Goal: Information Seeking & Learning: Learn about a topic

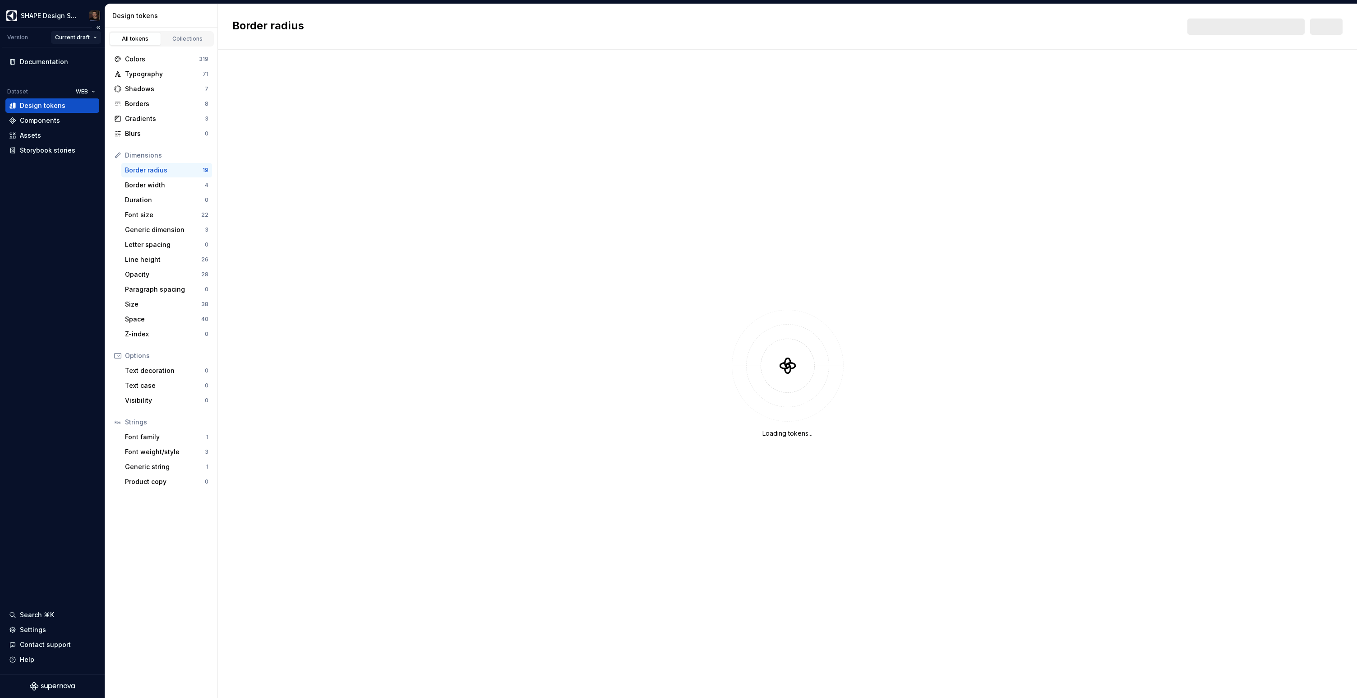
click at [83, 35] on html "SHAPE Design System Version Current draft Documentation Dataset WEB Design toke…" at bounding box center [678, 349] width 1357 height 698
click at [102, 72] on div "v 3 - Release [DATE]" at bounding box center [101, 69] width 64 height 9
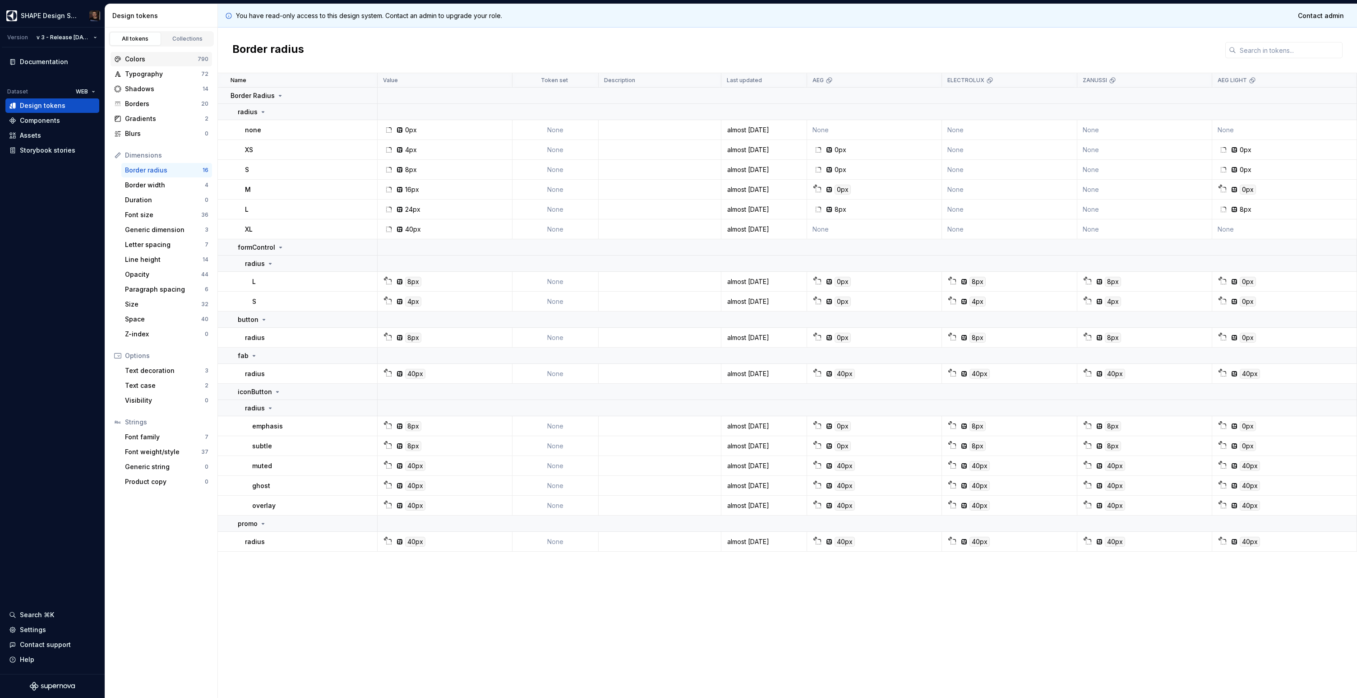
click at [158, 65] on div "Colors 790" at bounding box center [162, 59] width 102 height 14
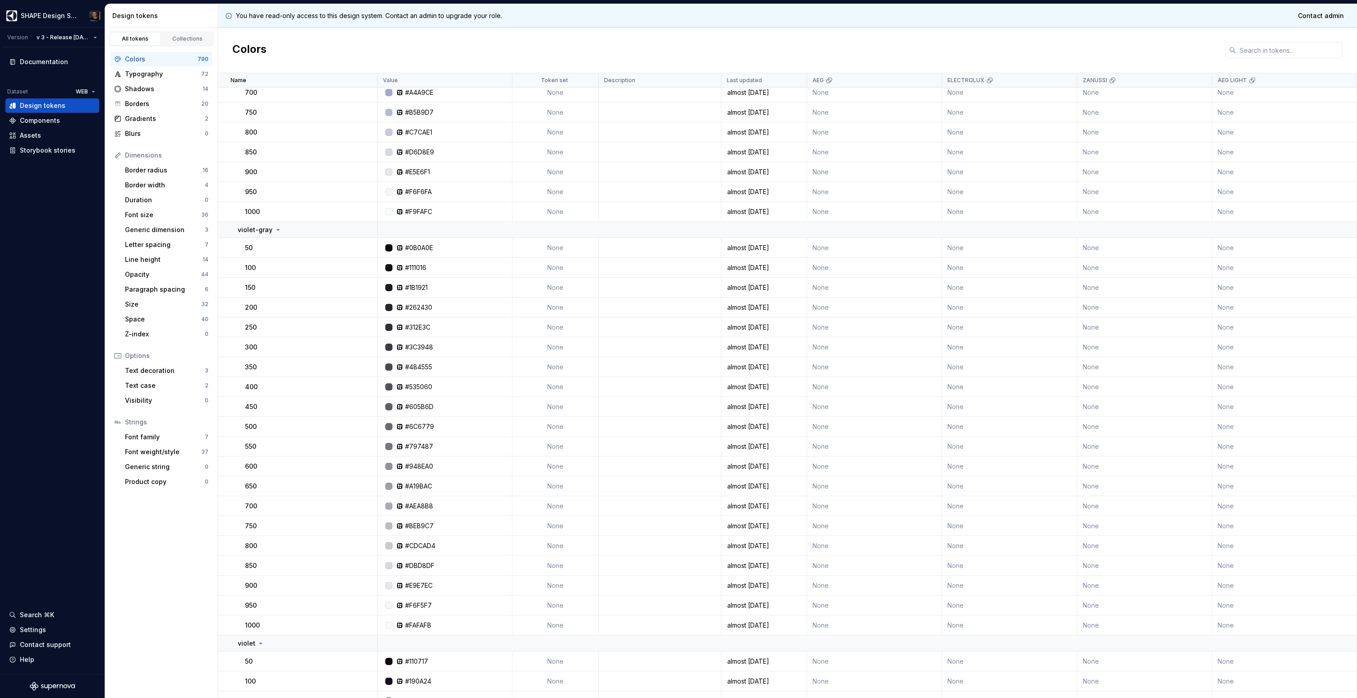
scroll to position [8615, 0]
click at [78, 40] on html "SHAPE Design System Version v 3 - Release [DATE] Documentation Dataset WEB Desi…" at bounding box center [678, 349] width 1357 height 698
click at [46, 249] on html "SHAPE Design System Version v 3 - Release [DATE] Documentation Dataset WEB Desi…" at bounding box center [678, 349] width 1357 height 698
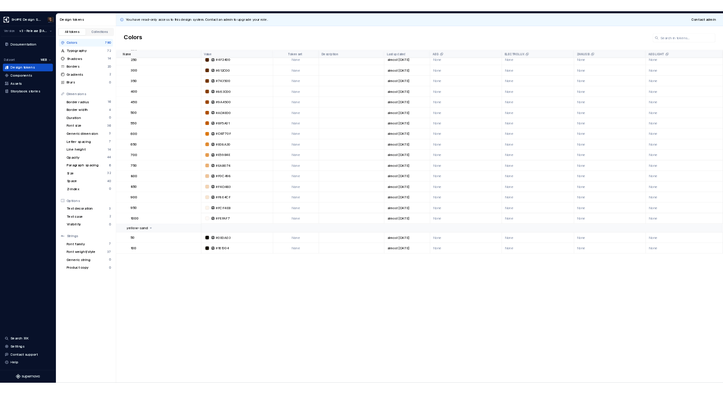
scroll to position [0, 0]
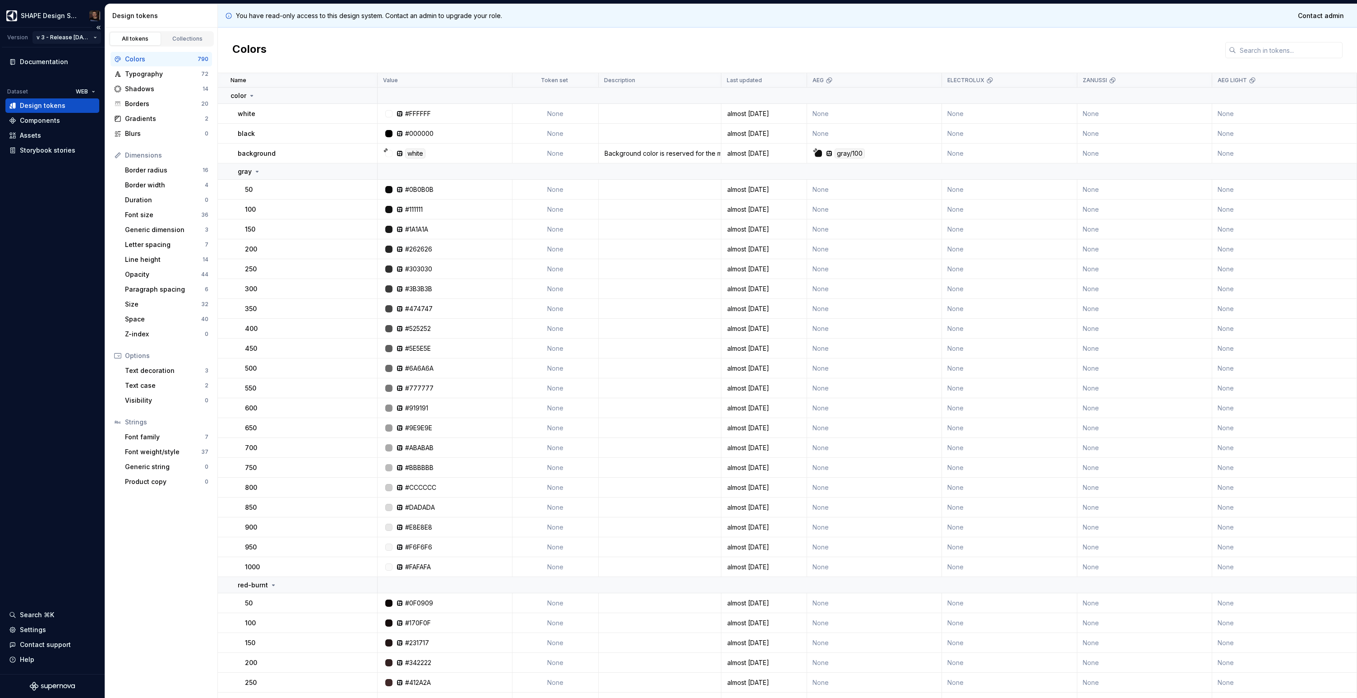
click at [62, 37] on html "SHAPE Design System Version v 3 - Release [DATE] Documentation Dataset WEB Desi…" at bounding box center [678, 349] width 1357 height 698
click at [9, 245] on html "SHAPE Design System Version v 3 - Release [DATE] Documentation Dataset WEB Desi…" at bounding box center [678, 349] width 1357 height 698
click at [79, 91] on html "SHAPE Design System Version v 3 - Release [DATE] Documentation Dataset WEB Desi…" at bounding box center [678, 349] width 1357 height 698
click at [18, 221] on html "SHAPE Design System Version v 3 - Release [DATE] Documentation Dataset WEB Desi…" at bounding box center [678, 349] width 1357 height 698
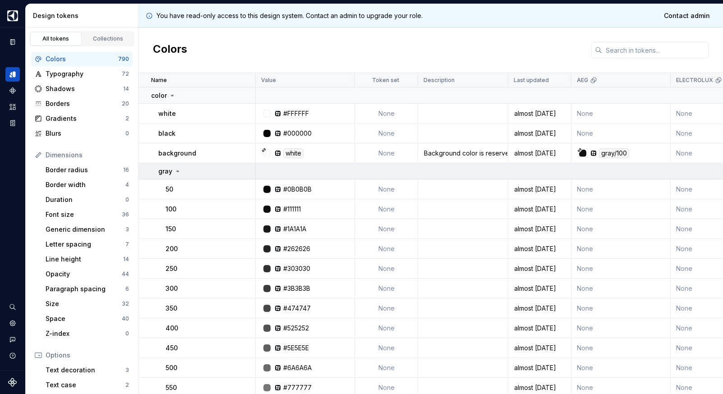
click at [180, 170] on icon at bounding box center [177, 171] width 7 height 7
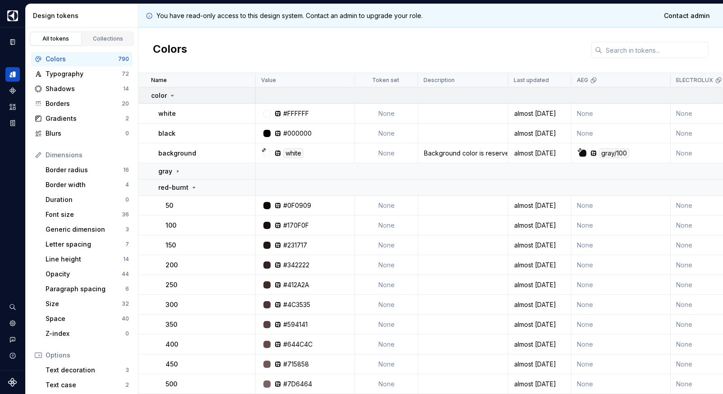
click at [171, 96] on icon at bounding box center [172, 95] width 2 height 1
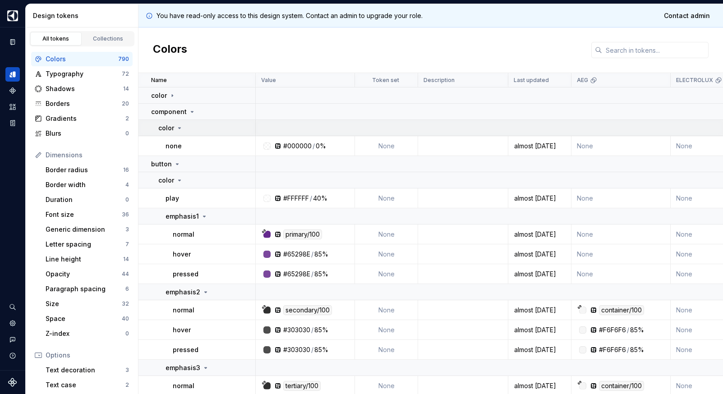
click at [184, 126] on div "color" at bounding box center [206, 128] width 97 height 9
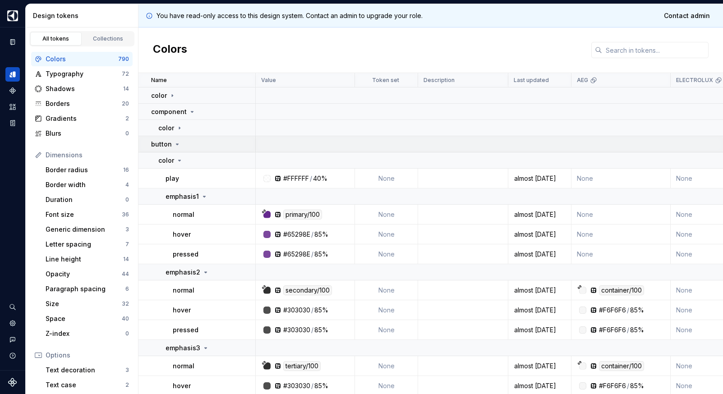
click at [174, 142] on icon at bounding box center [177, 144] width 7 height 7
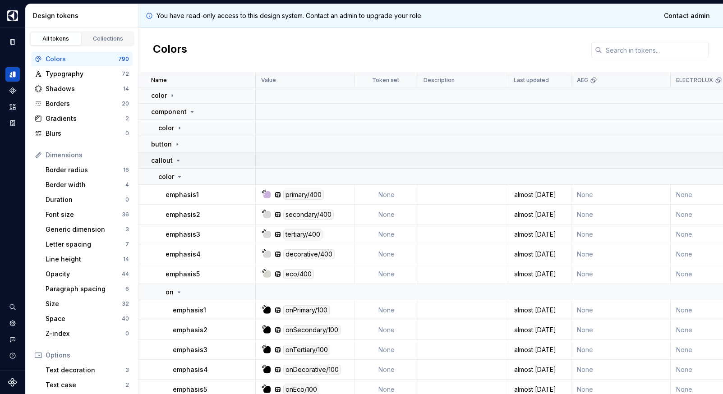
click at [177, 155] on td "callout" at bounding box center [197, 161] width 117 height 16
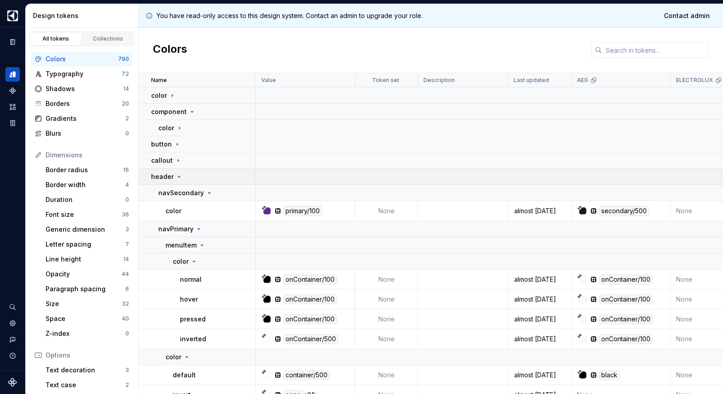
click at [181, 172] on div "header" at bounding box center [167, 176] width 32 height 9
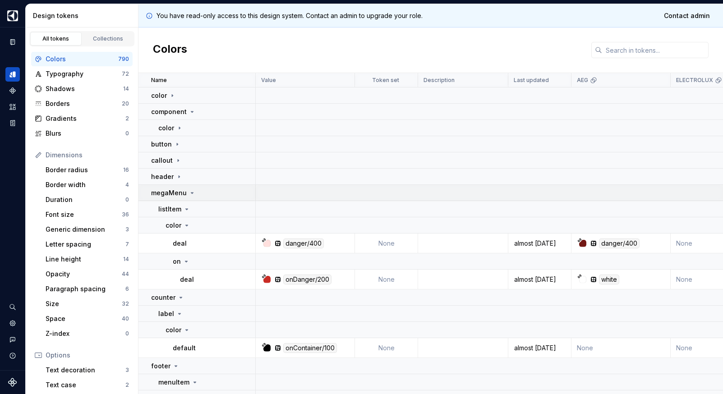
click at [185, 194] on div "megaMenu" at bounding box center [173, 193] width 45 height 9
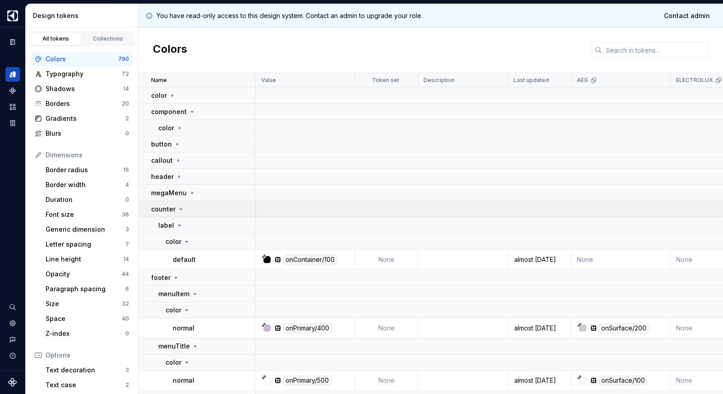
click at [187, 210] on div "counter" at bounding box center [203, 209] width 104 height 9
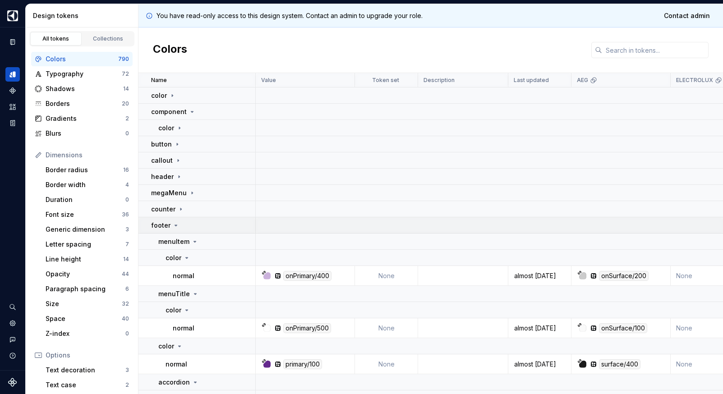
click at [186, 224] on div "footer" at bounding box center [203, 225] width 104 height 9
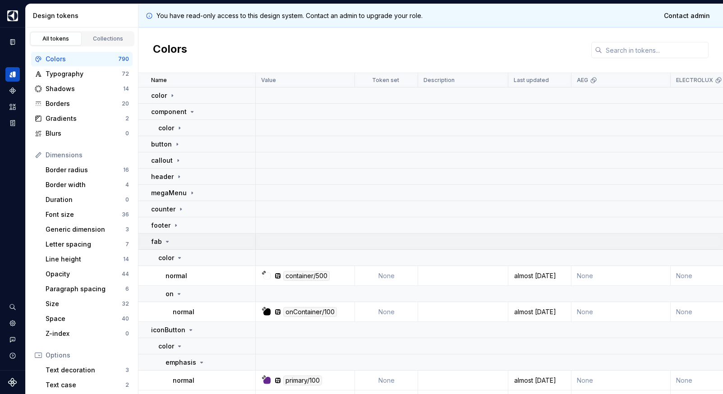
click at [185, 237] on div "fab" at bounding box center [203, 241] width 104 height 9
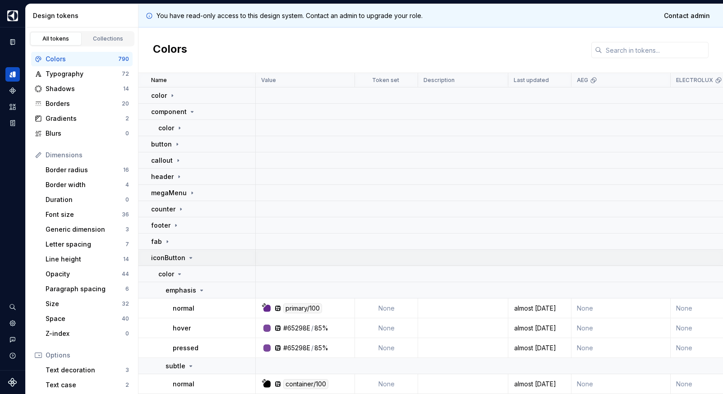
click at [183, 259] on p "iconButton" at bounding box center [168, 258] width 34 height 9
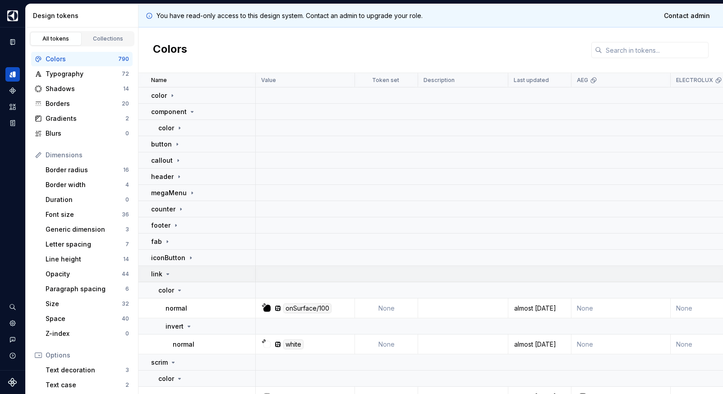
click at [195, 270] on div "link" at bounding box center [203, 274] width 104 height 9
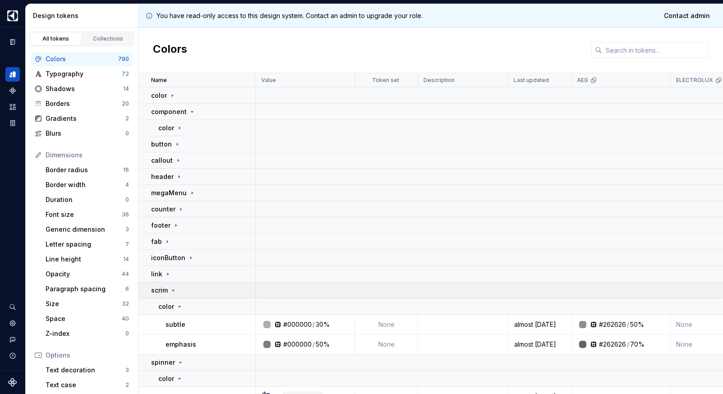
click at [189, 293] on div "scrim" at bounding box center [203, 290] width 104 height 9
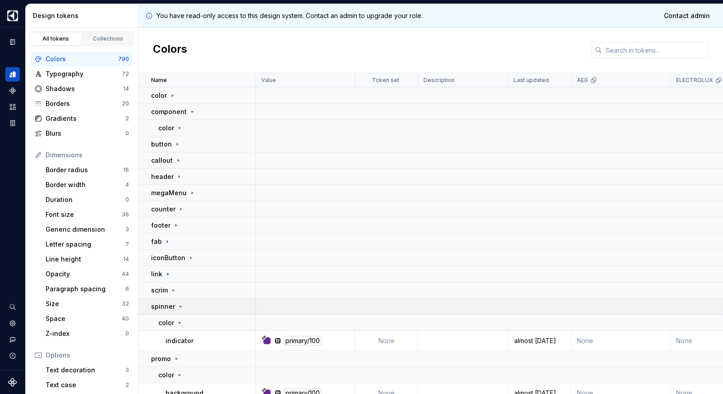
click at [187, 309] on div "spinner" at bounding box center [203, 306] width 104 height 9
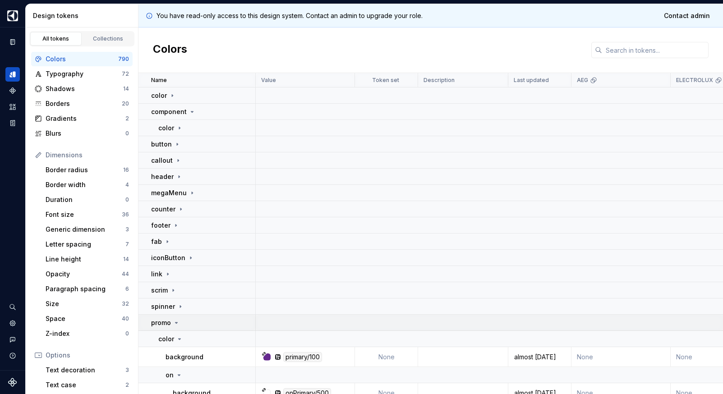
click at [187, 323] on div "promo" at bounding box center [203, 323] width 104 height 9
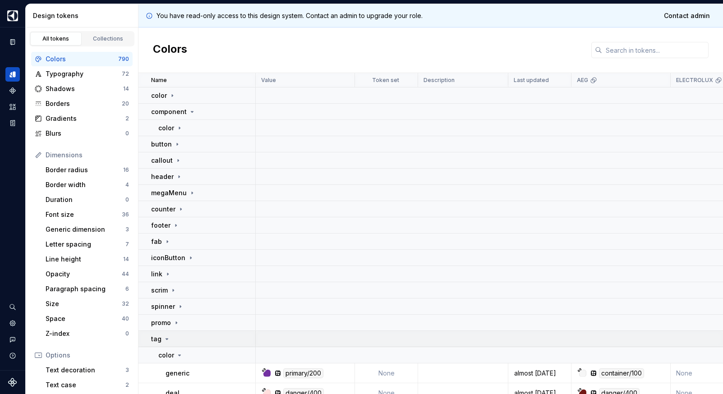
click at [183, 338] on div "tag" at bounding box center [203, 339] width 104 height 9
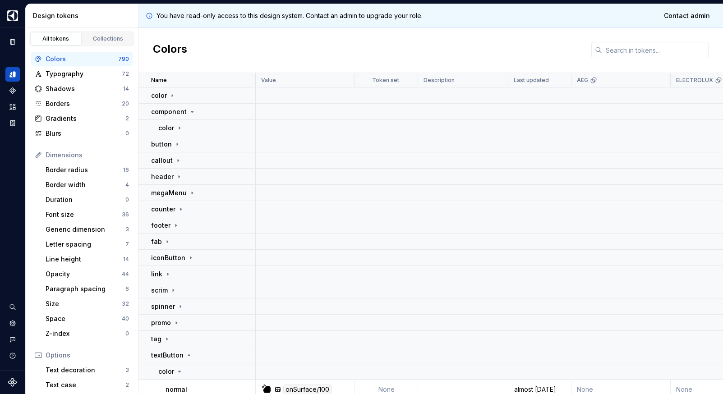
scroll to position [249, 0]
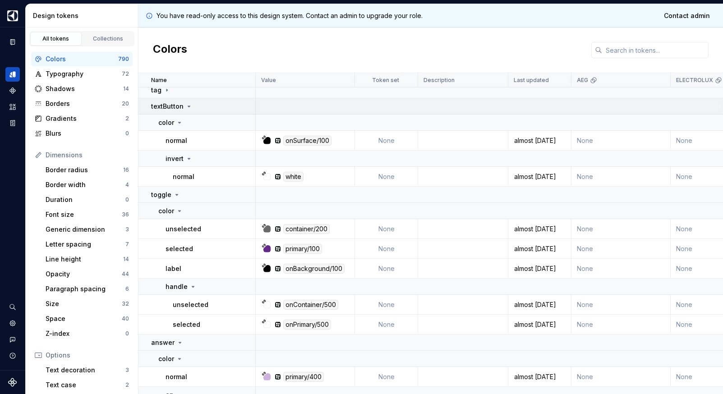
click at [197, 107] on div "textButton" at bounding box center [203, 106] width 104 height 9
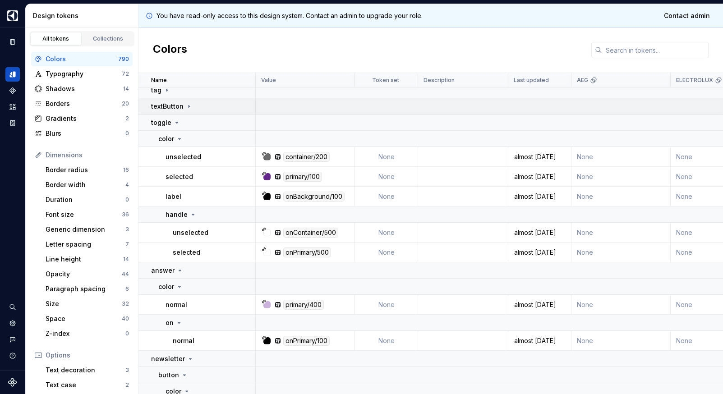
click at [197, 107] on div "textButton" at bounding box center [203, 106] width 104 height 9
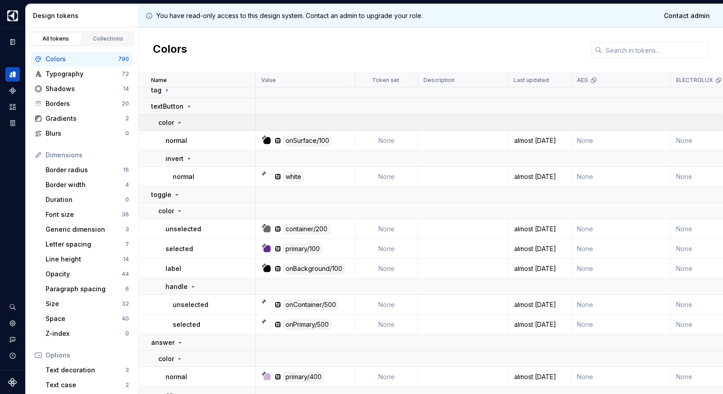
click at [191, 117] on td "color" at bounding box center [197, 123] width 117 height 16
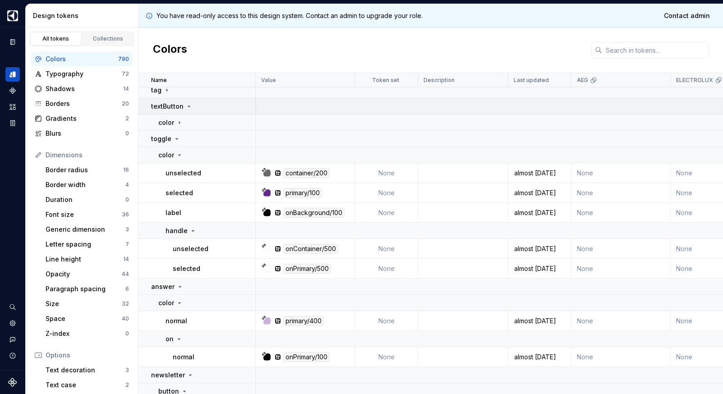
click at [188, 99] on td "textButton" at bounding box center [197, 106] width 117 height 16
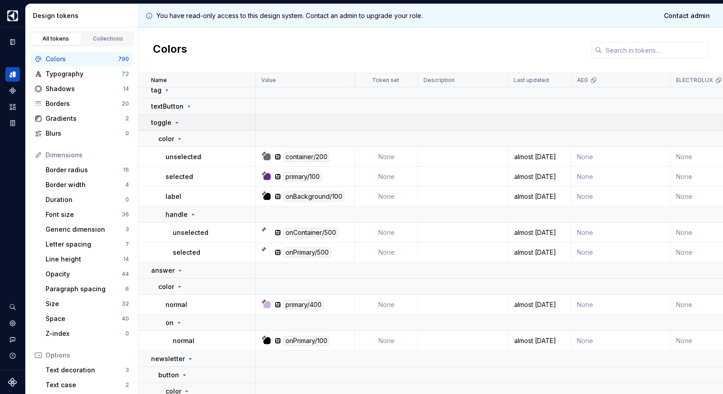
click at [181, 120] on div "toggle" at bounding box center [203, 122] width 104 height 9
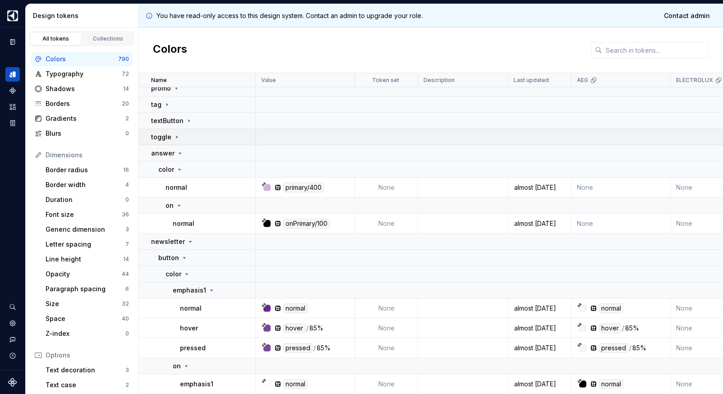
scroll to position [240, 0]
click at [184, 151] on div "answer" at bounding box center [203, 153] width 104 height 9
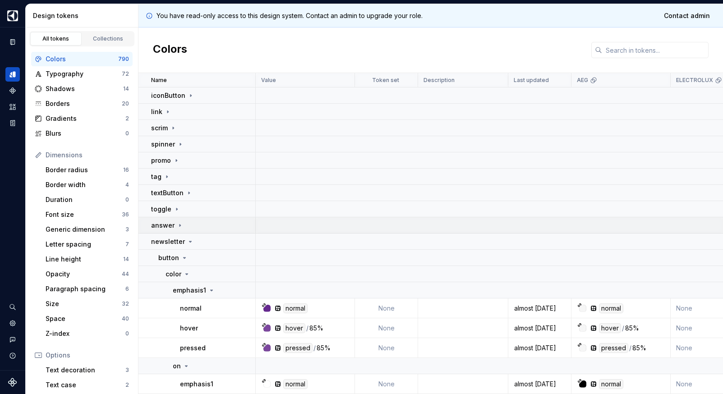
scroll to position [167, 0]
click at [195, 239] on div "newsletter" at bounding box center [203, 241] width 104 height 9
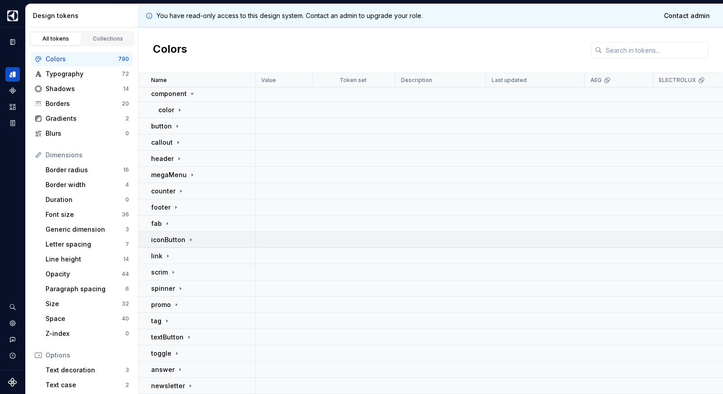
scroll to position [0, 0]
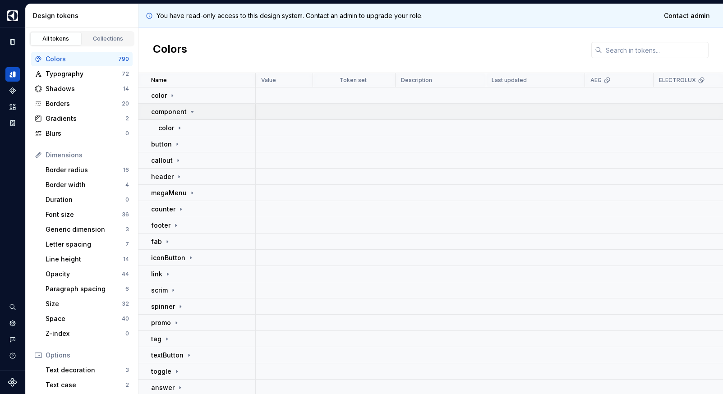
click at [187, 112] on div "component" at bounding box center [173, 111] width 45 height 9
click at [167, 96] on div "color" at bounding box center [163, 95] width 25 height 9
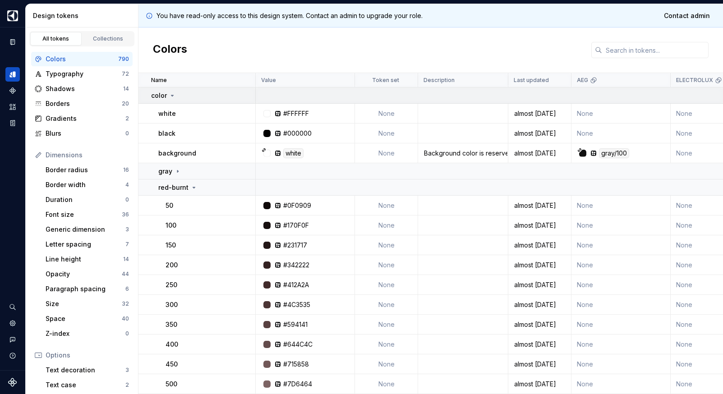
click at [171, 101] on td "color" at bounding box center [197, 96] width 117 height 16
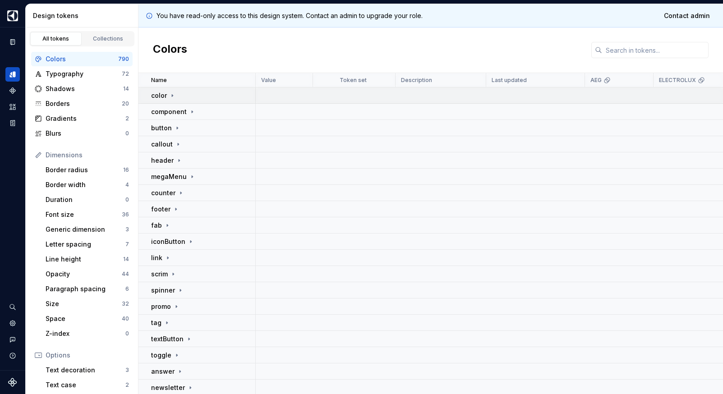
click at [164, 95] on p "color" at bounding box center [159, 95] width 16 height 9
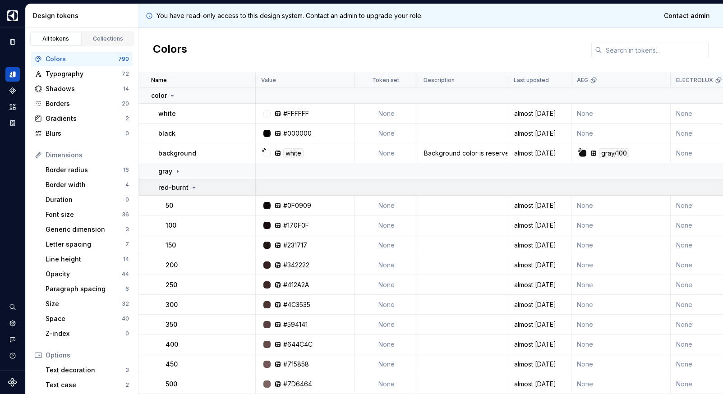
click at [182, 185] on p "red-burnt" at bounding box center [173, 187] width 30 height 9
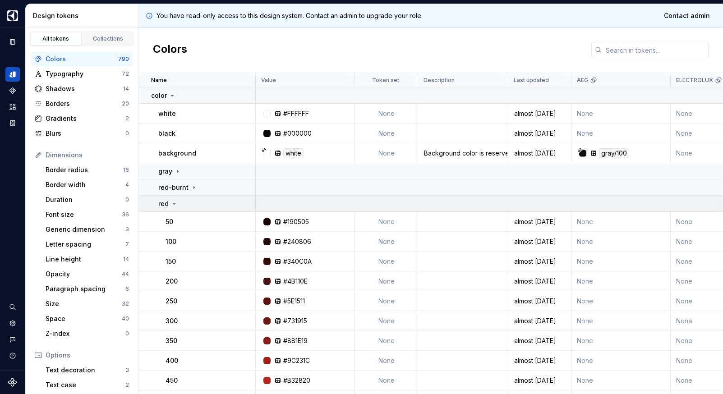
click at [179, 205] on div "red" at bounding box center [206, 203] width 97 height 9
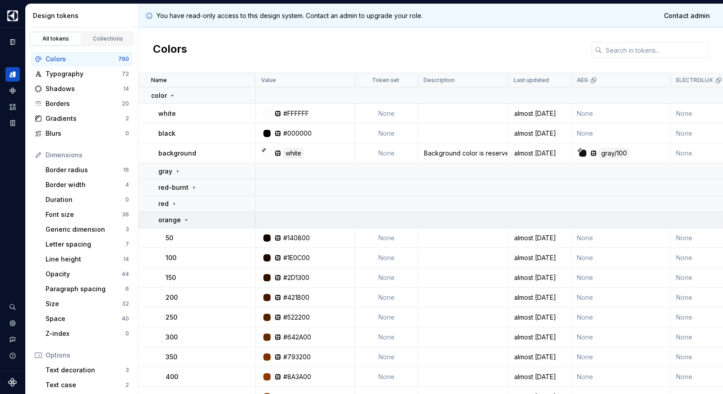
click at [178, 223] on p "orange" at bounding box center [169, 220] width 23 height 9
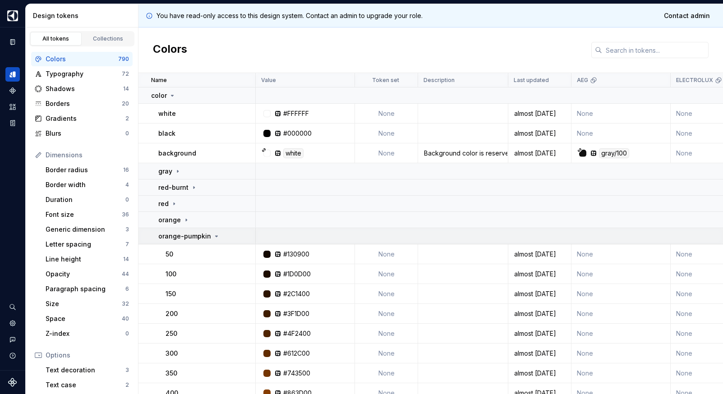
click at [189, 239] on p "orange-pumpkin" at bounding box center [184, 236] width 53 height 9
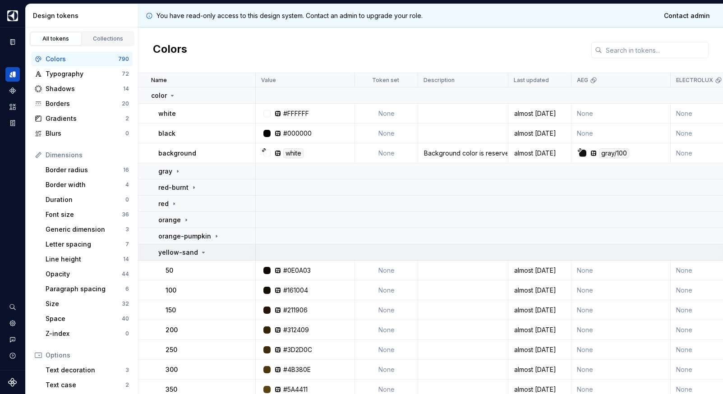
click at [187, 249] on p "yellow-sand" at bounding box center [178, 252] width 40 height 9
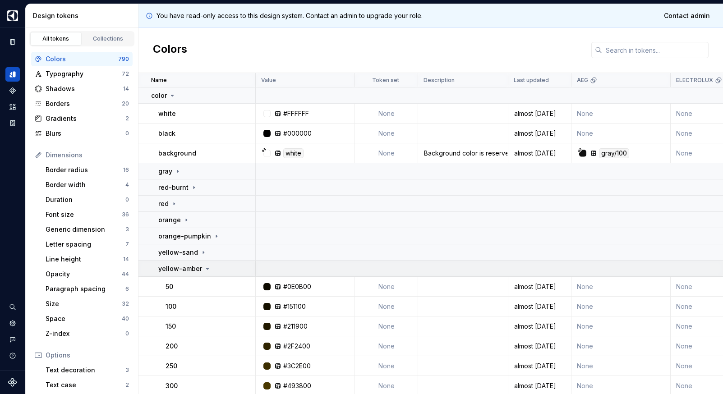
click at [194, 266] on p "yellow-amber" at bounding box center [180, 268] width 44 height 9
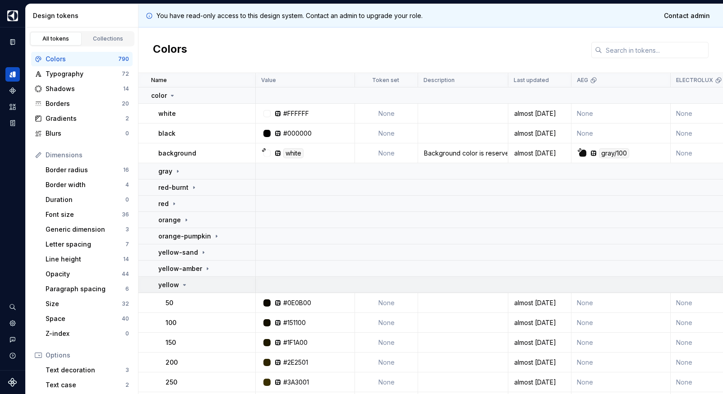
click at [197, 288] on div "yellow" at bounding box center [206, 285] width 97 height 9
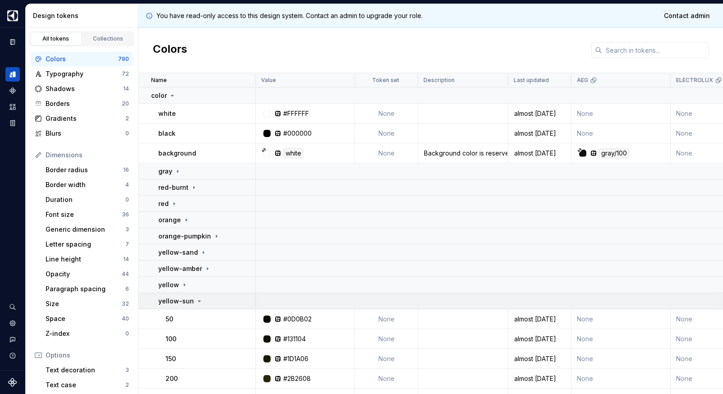
click at [194, 297] on div "yellow-sun" at bounding box center [180, 301] width 45 height 9
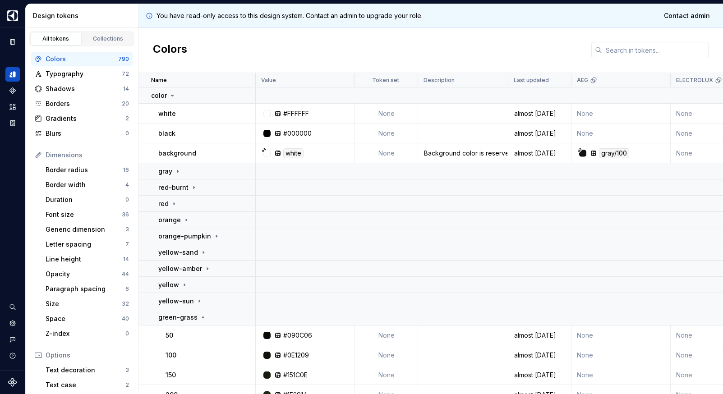
scroll to position [176, 0]
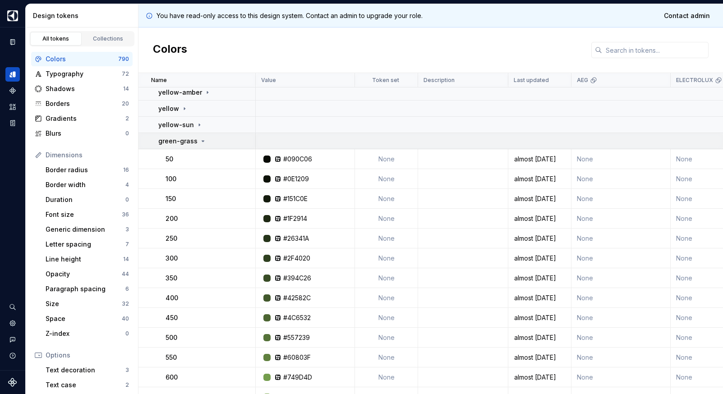
click at [202, 140] on icon at bounding box center [202, 141] width 7 height 7
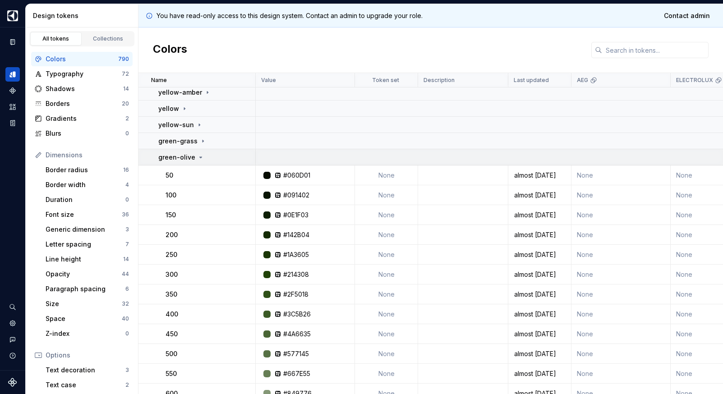
click at [203, 152] on td "green-olive" at bounding box center [197, 157] width 117 height 16
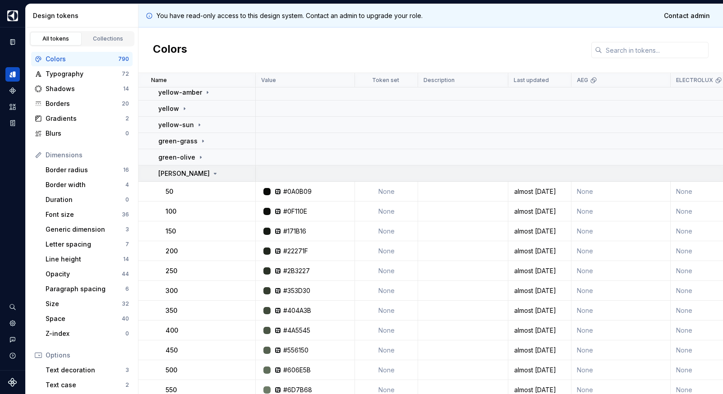
click at [199, 178] on td "[PERSON_NAME]" at bounding box center [197, 174] width 117 height 16
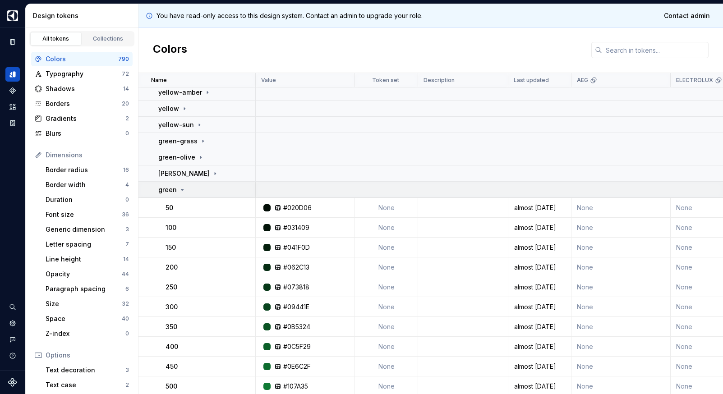
click at [198, 193] on div "green" at bounding box center [206, 189] width 97 height 9
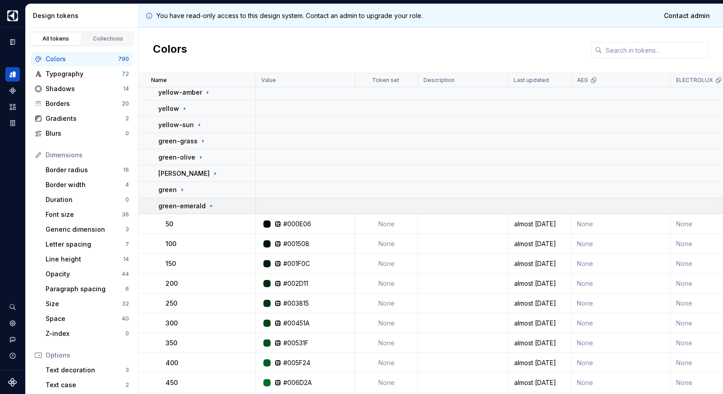
click at [196, 208] on p "green-emerald" at bounding box center [181, 206] width 47 height 9
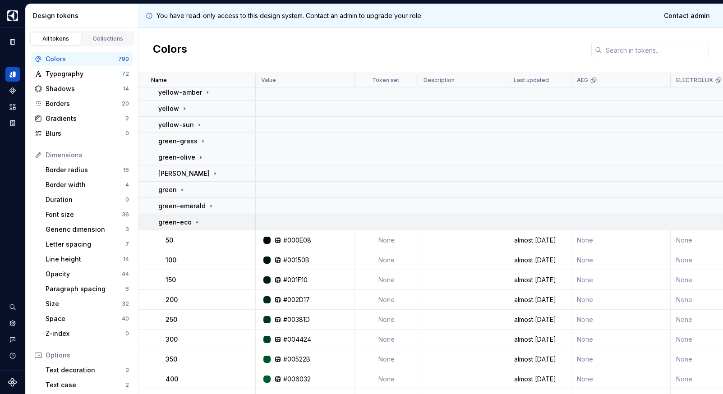
click at [199, 219] on icon at bounding box center [197, 222] width 7 height 7
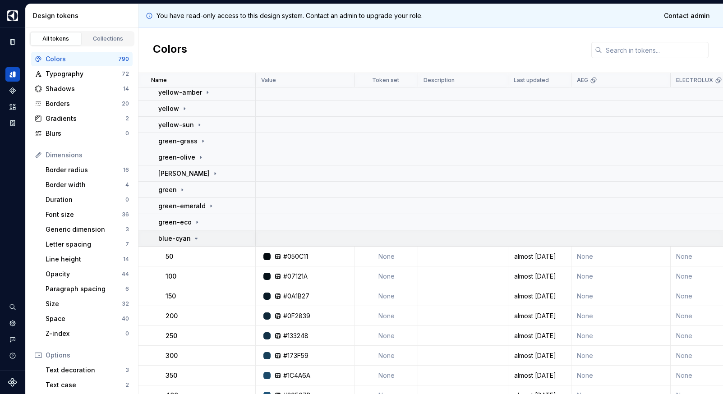
click at [199, 237] on div "blue-cyan" at bounding box center [206, 238] width 97 height 9
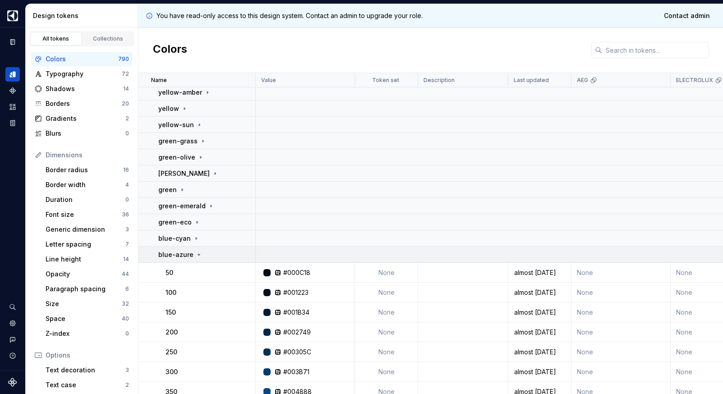
click at [198, 254] on icon at bounding box center [198, 254] width 7 height 7
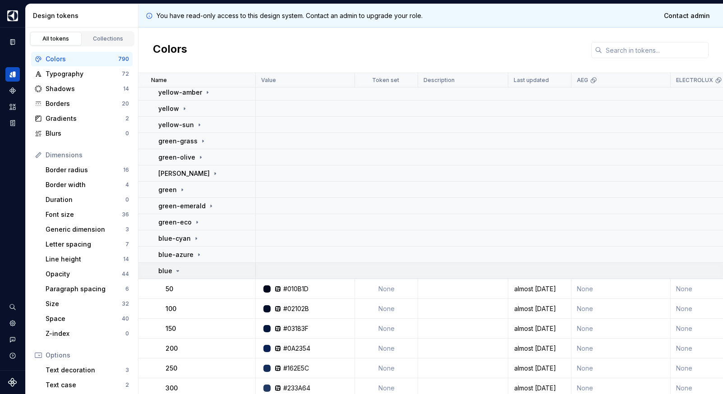
click at [200, 271] on div "blue" at bounding box center [206, 271] width 97 height 9
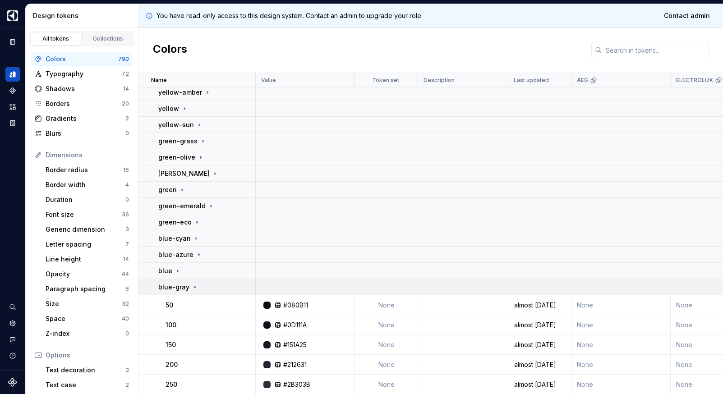
click at [194, 288] on icon at bounding box center [194, 287] width 7 height 7
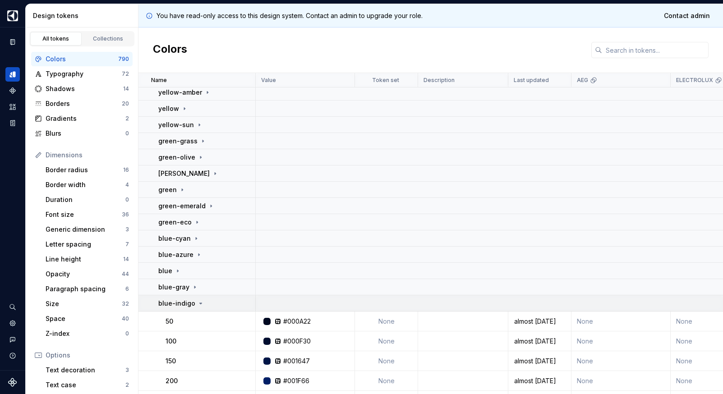
click at [192, 305] on p "blue-indigo" at bounding box center [176, 303] width 37 height 9
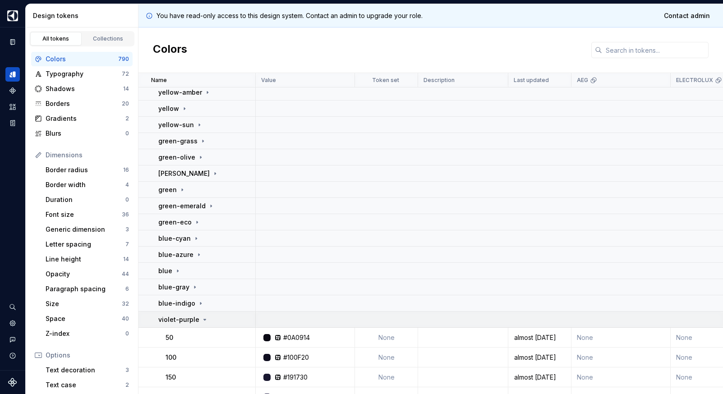
click at [192, 319] on p "violet-purple" at bounding box center [178, 319] width 41 height 9
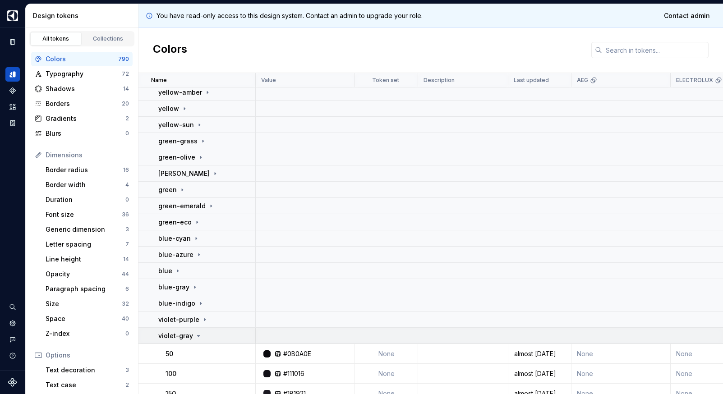
click at [192, 332] on div "violet-gray" at bounding box center [180, 336] width 44 height 9
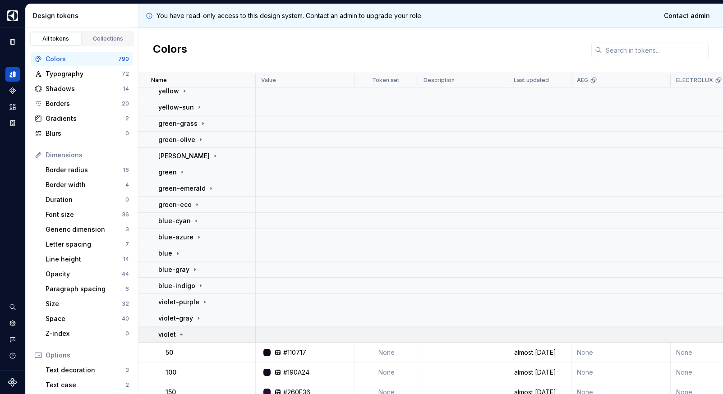
scroll to position [206, 0]
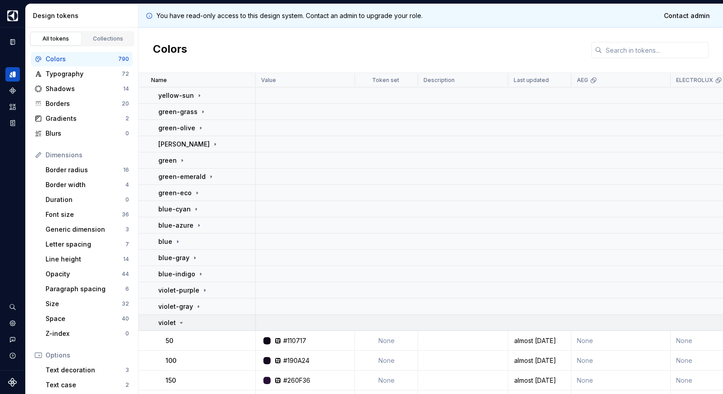
click at [187, 324] on div "violet" at bounding box center [206, 323] width 97 height 9
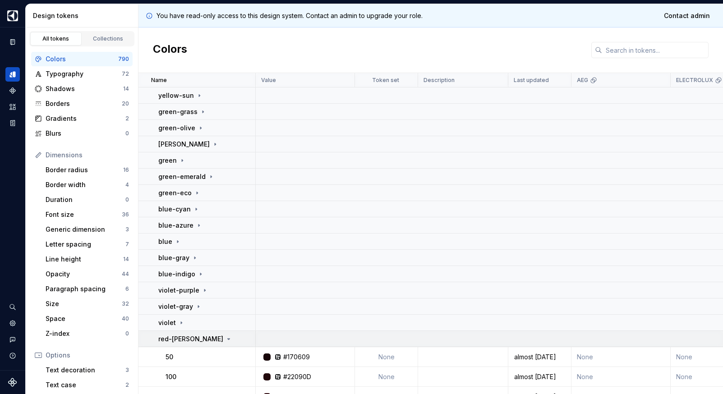
click at [198, 338] on div "red-[PERSON_NAME]" at bounding box center [206, 339] width 97 height 9
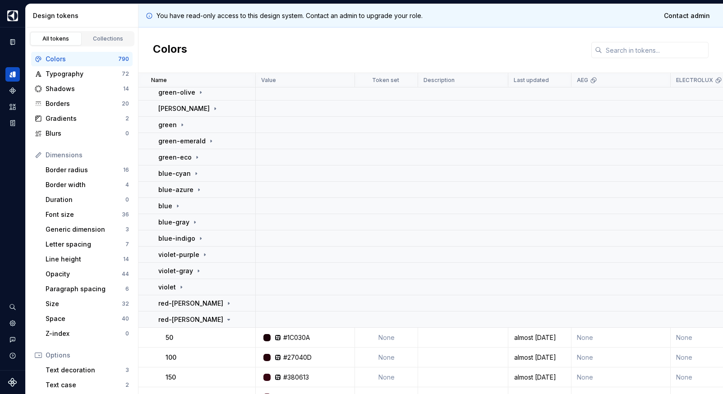
scroll to position [379, 0]
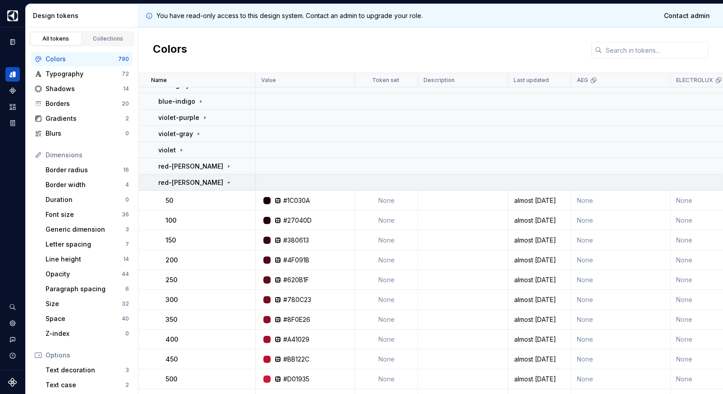
click at [189, 189] on td "red-[PERSON_NAME]" at bounding box center [197, 183] width 117 height 16
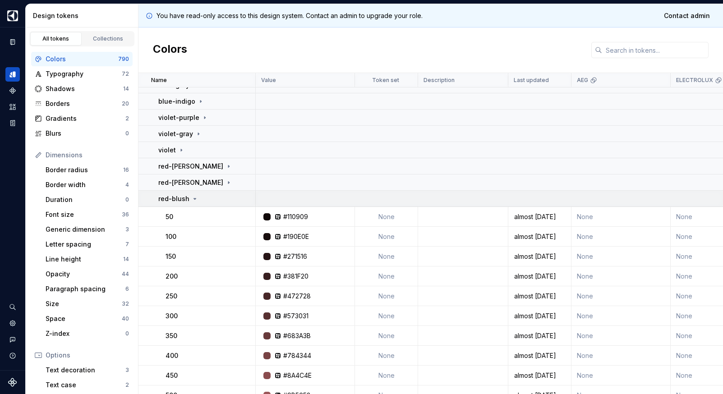
click at [189, 195] on div "red-blush" at bounding box center [178, 198] width 40 height 9
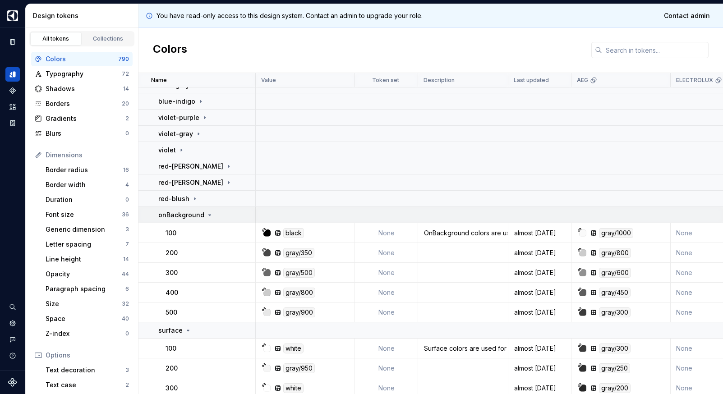
click at [200, 214] on p "onBackground" at bounding box center [181, 215] width 46 height 9
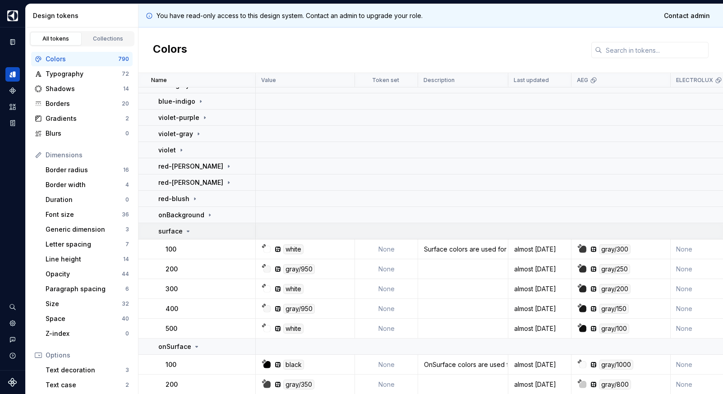
click at [189, 225] on td "surface" at bounding box center [197, 231] width 117 height 16
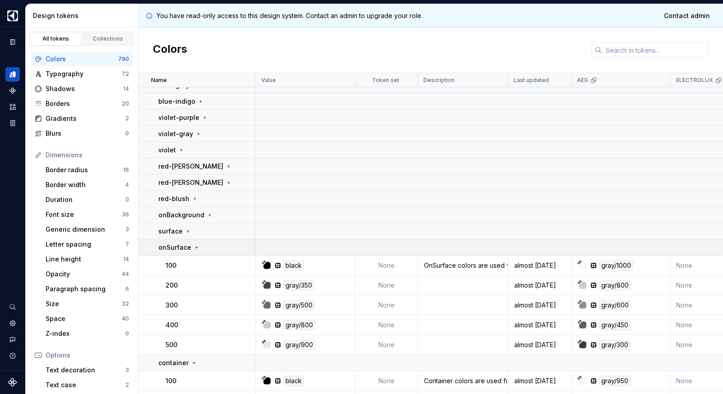
click at [183, 243] on p "onSurface" at bounding box center [174, 247] width 33 height 9
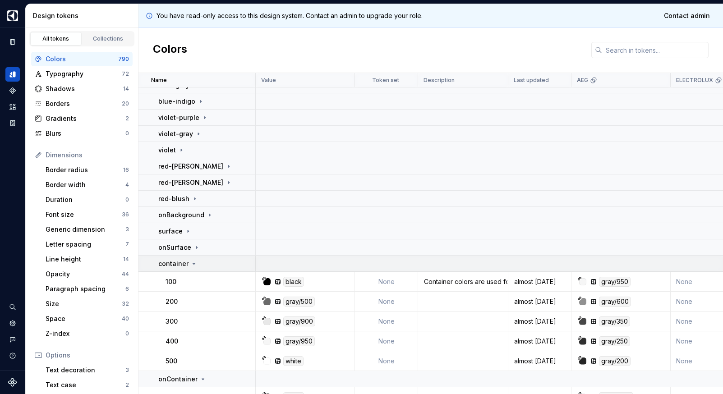
click at [190, 260] on icon at bounding box center [193, 263] width 7 height 7
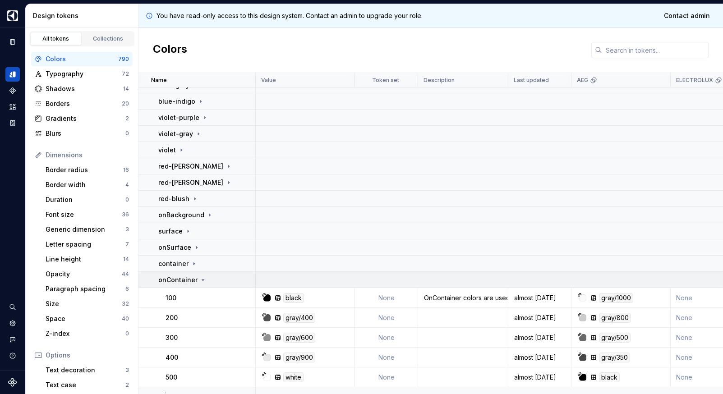
click at [195, 276] on div "onContainer" at bounding box center [182, 280] width 48 height 9
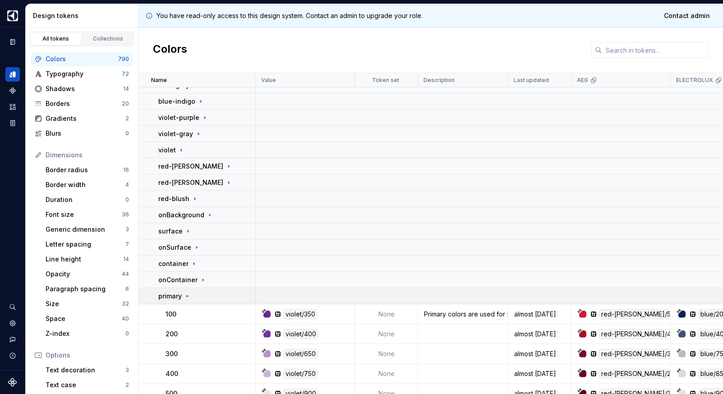
click at [196, 301] on td "primary" at bounding box center [197, 296] width 117 height 16
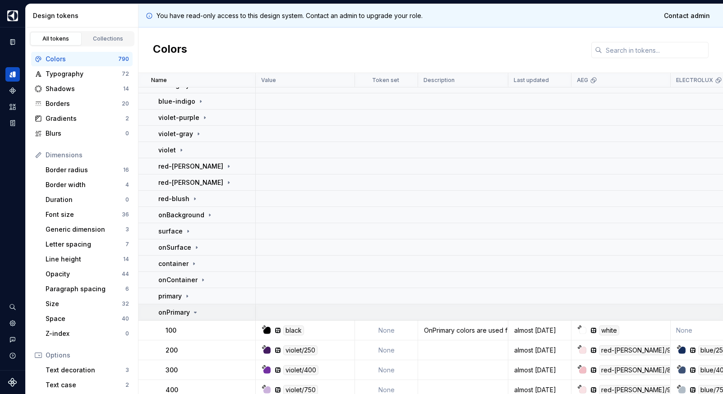
click at [193, 311] on icon at bounding box center [195, 312] width 7 height 7
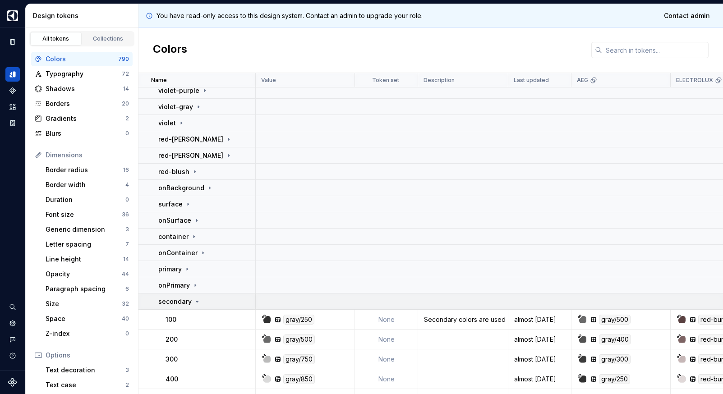
click at [187, 295] on td "secondary" at bounding box center [197, 302] width 117 height 16
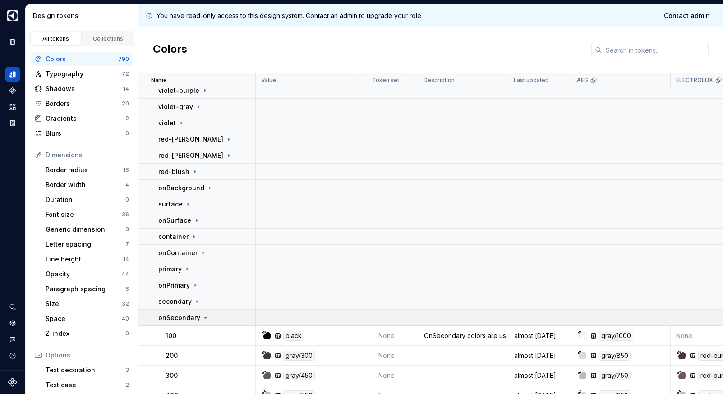
scroll to position [438, 0]
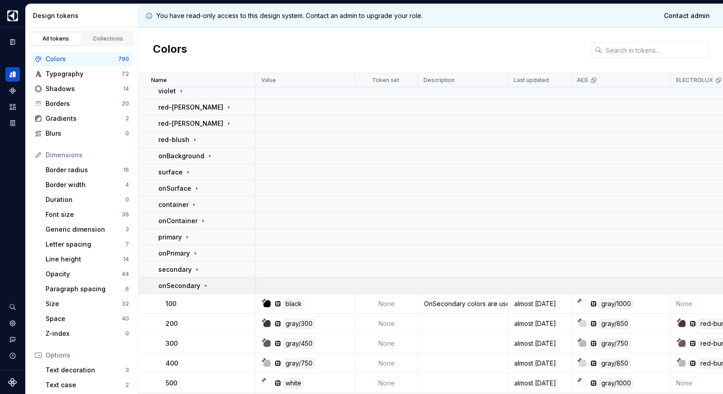
click at [192, 284] on p "onSecondary" at bounding box center [179, 286] width 42 height 9
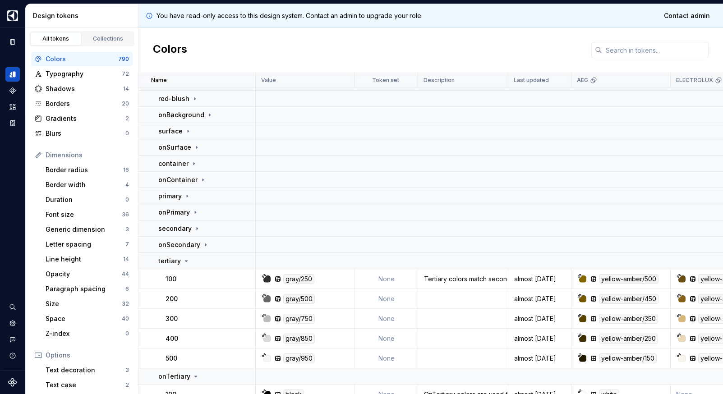
scroll to position [485, 0]
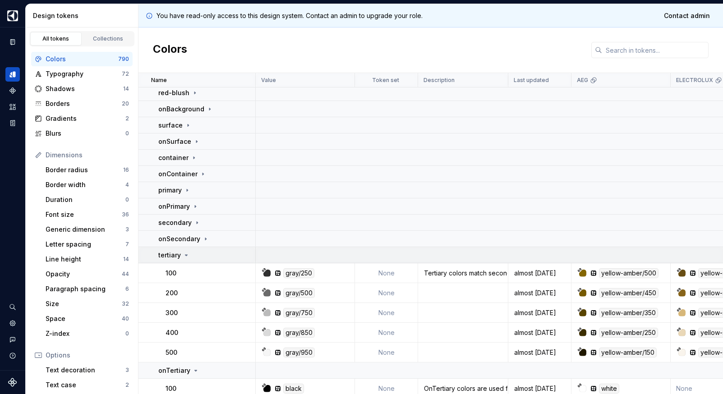
click at [183, 254] on icon at bounding box center [186, 255] width 7 height 7
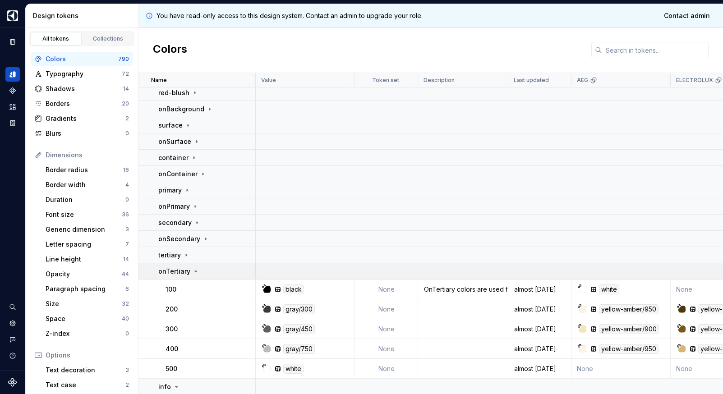
click at [193, 270] on icon at bounding box center [195, 271] width 7 height 7
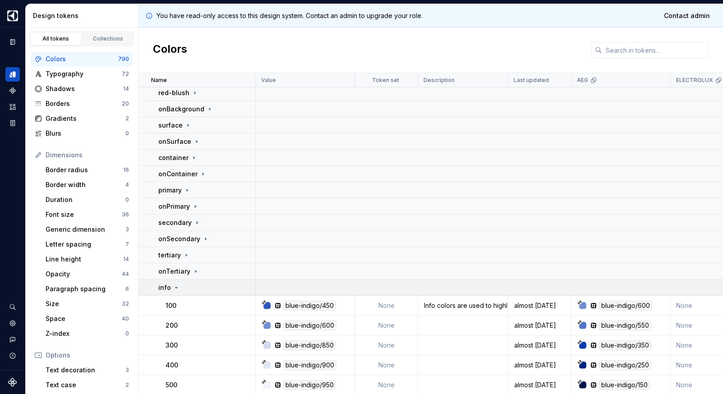
click at [180, 286] on div "info" at bounding box center [206, 287] width 97 height 9
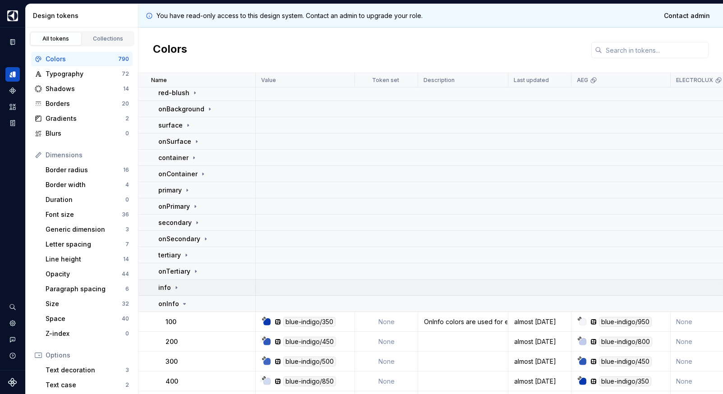
click at [184, 295] on td "info" at bounding box center [197, 288] width 117 height 16
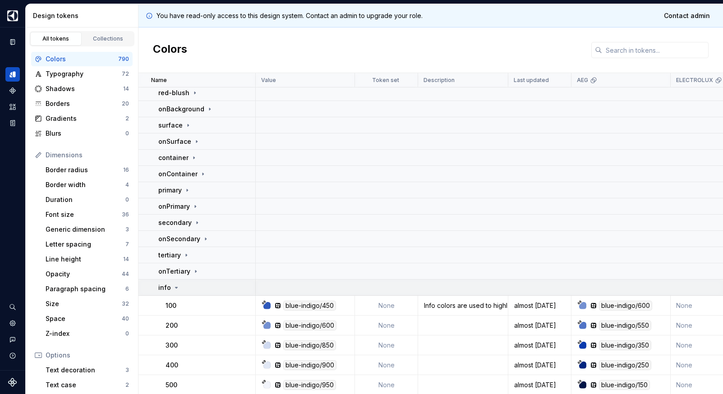
click at [179, 287] on div "info" at bounding box center [206, 287] width 97 height 9
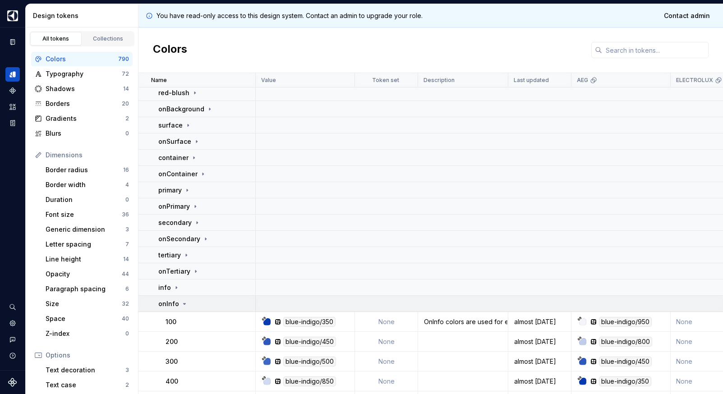
click at [186, 305] on icon at bounding box center [184, 303] width 7 height 7
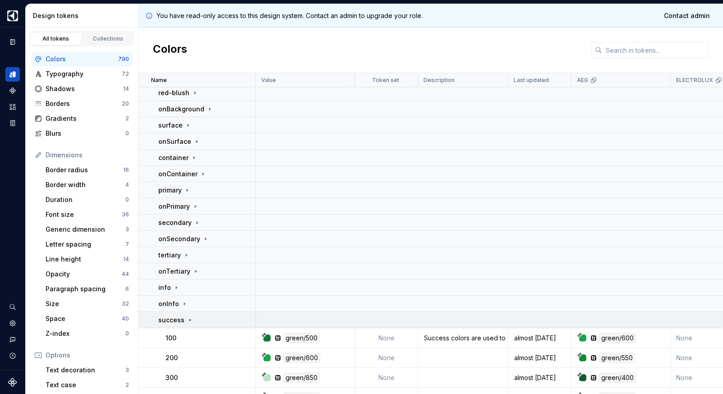
click at [185, 326] on td "success" at bounding box center [197, 320] width 117 height 16
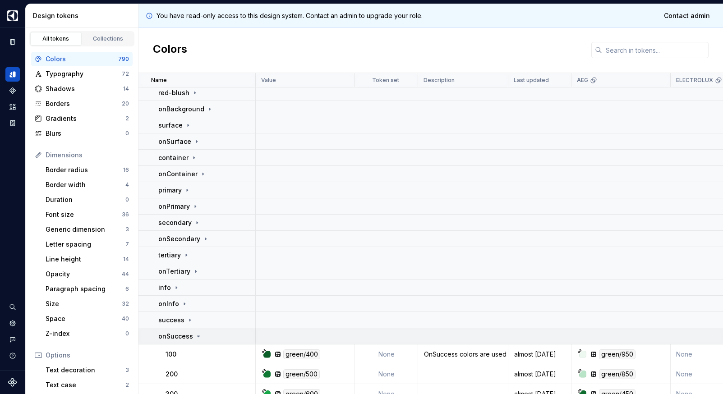
click at [190, 339] on p "onSuccess" at bounding box center [175, 336] width 35 height 9
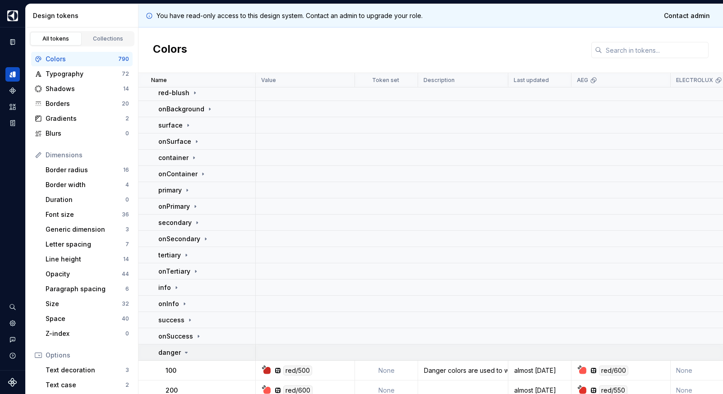
click at [198, 351] on div "danger" at bounding box center [206, 352] width 97 height 9
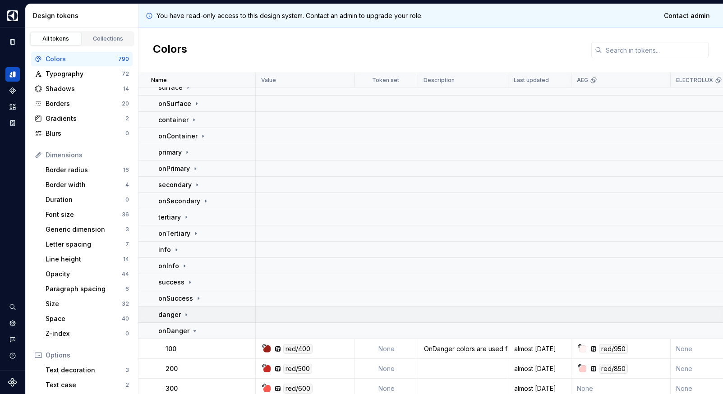
scroll to position [534, 0]
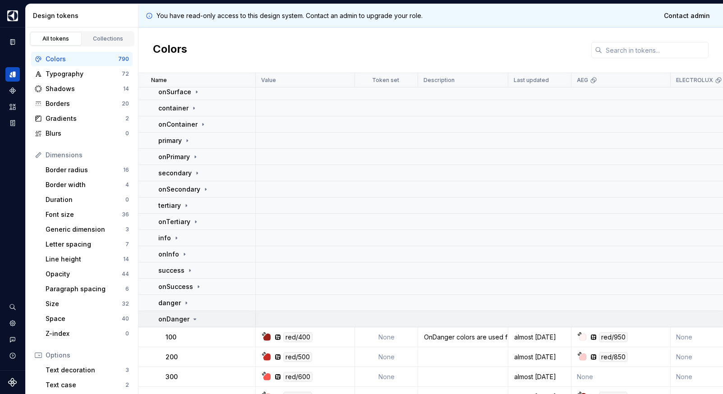
click at [194, 323] on icon at bounding box center [194, 319] width 7 height 7
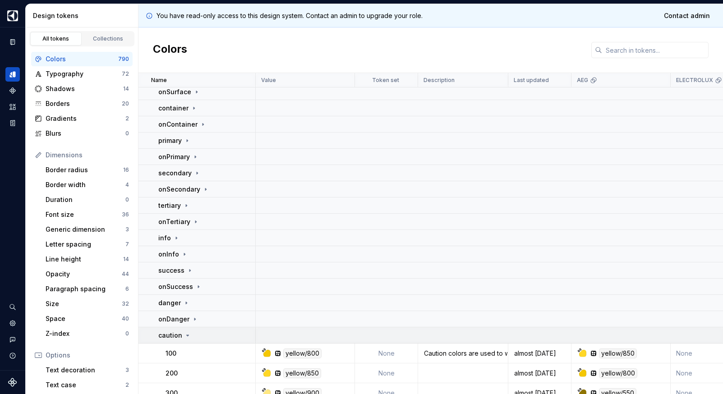
click at [196, 330] on td "caution" at bounding box center [197, 336] width 117 height 16
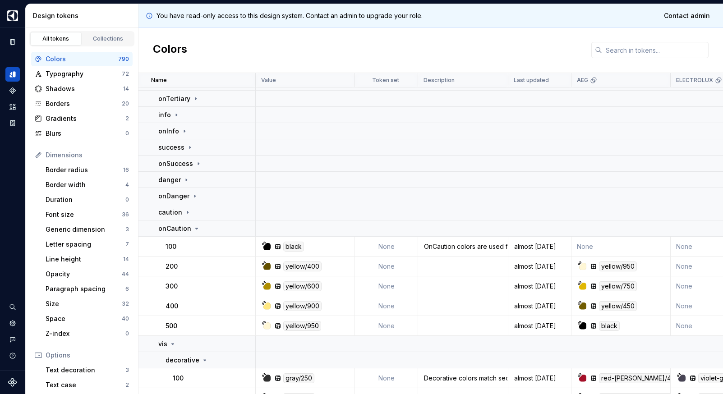
scroll to position [663, 0]
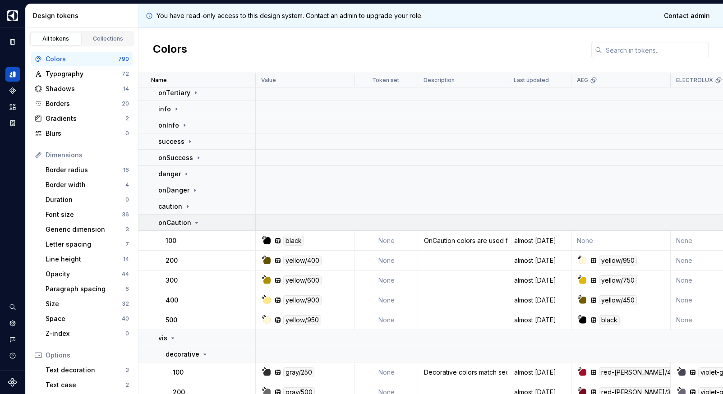
click at [181, 224] on p "onCaution" at bounding box center [174, 222] width 33 height 9
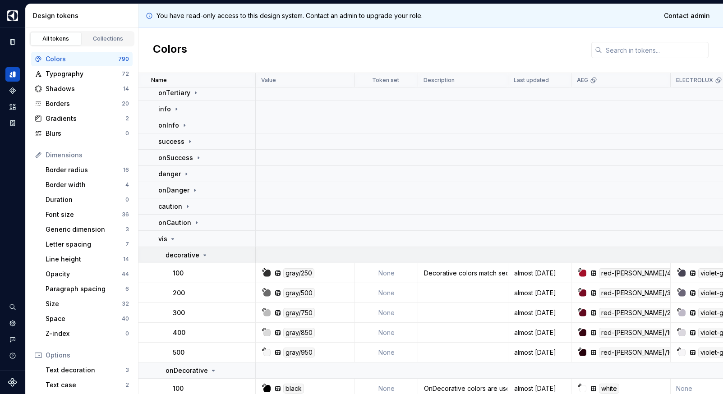
click at [195, 257] on p "decorative" at bounding box center [183, 255] width 34 height 9
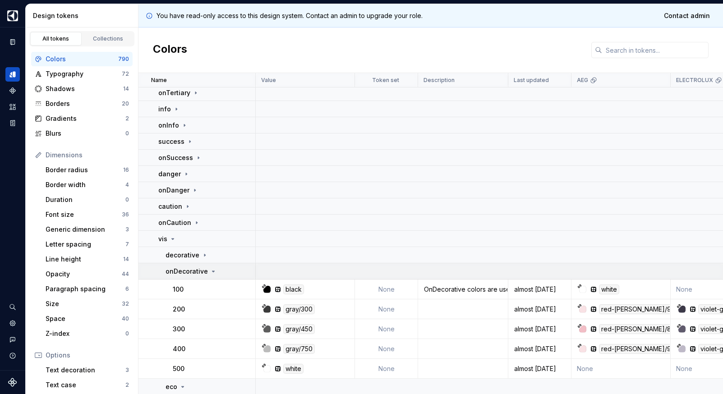
click at [198, 271] on p "onDecorative" at bounding box center [187, 271] width 42 height 9
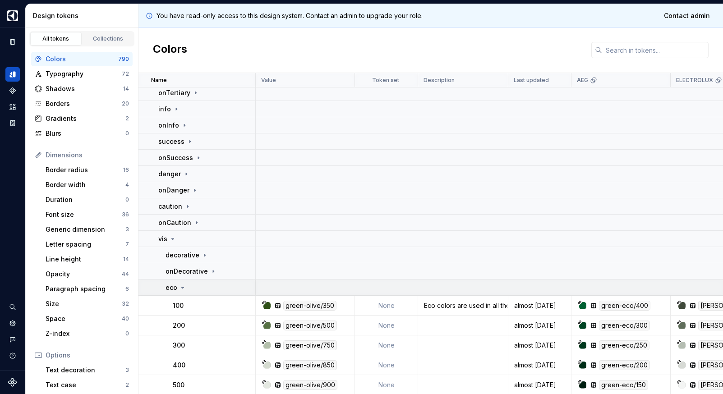
click at [189, 289] on div "eco" at bounding box center [210, 287] width 89 height 9
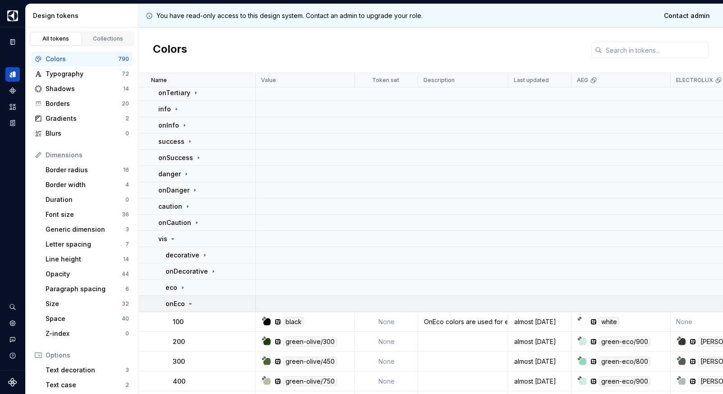
click at [199, 309] on td "onEco" at bounding box center [197, 304] width 117 height 16
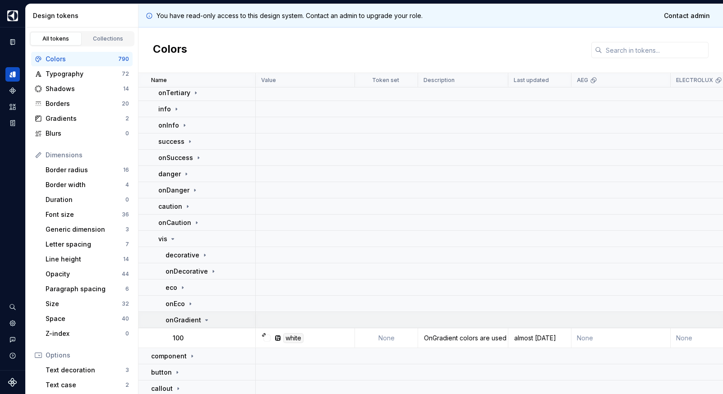
click at [203, 321] on icon at bounding box center [206, 320] width 7 height 7
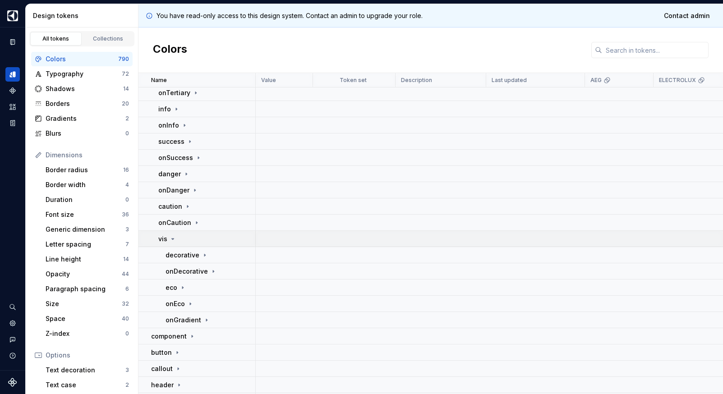
click at [174, 239] on icon at bounding box center [172, 239] width 7 height 7
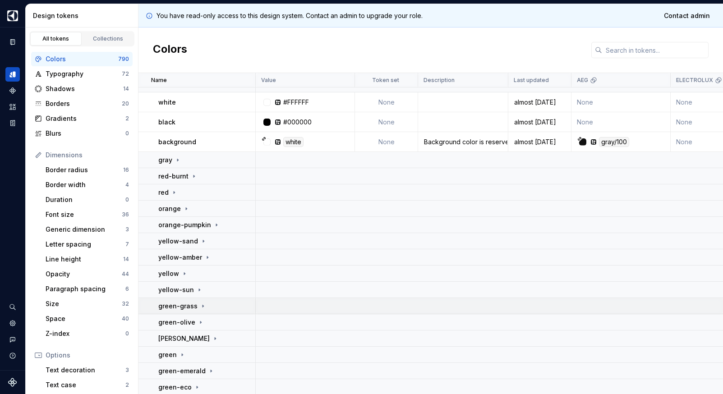
scroll to position [72, 0]
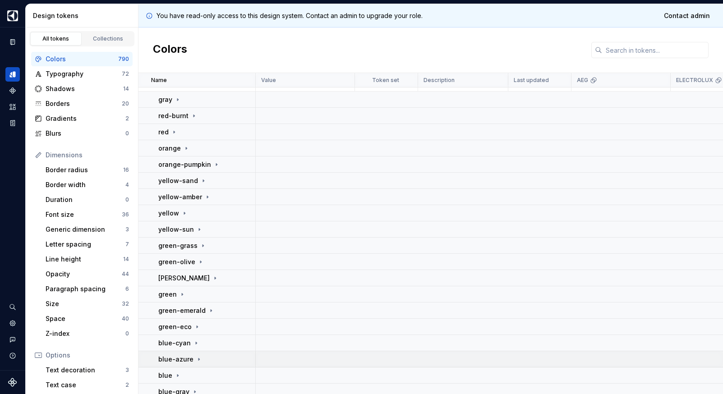
click at [201, 358] on div "blue-azure" at bounding box center [206, 359] width 97 height 9
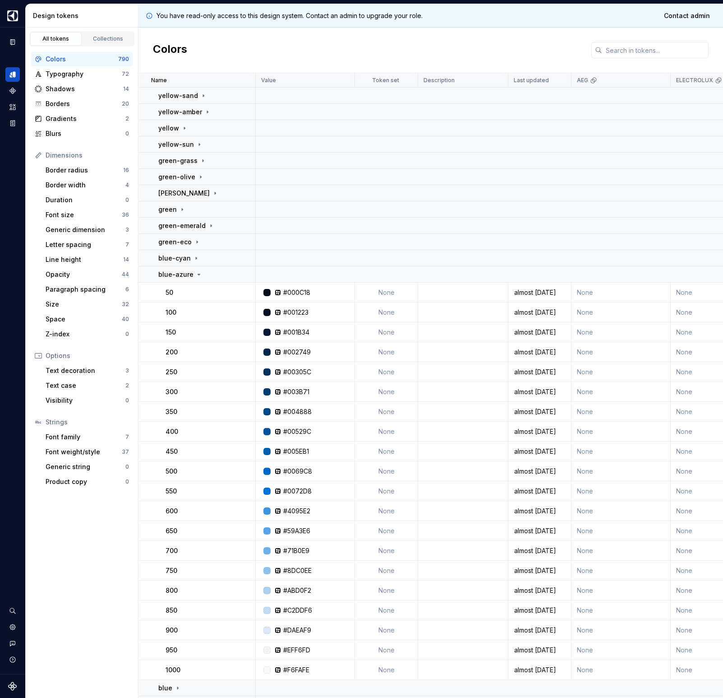
scroll to position [145, 0]
